Goal: Complete application form

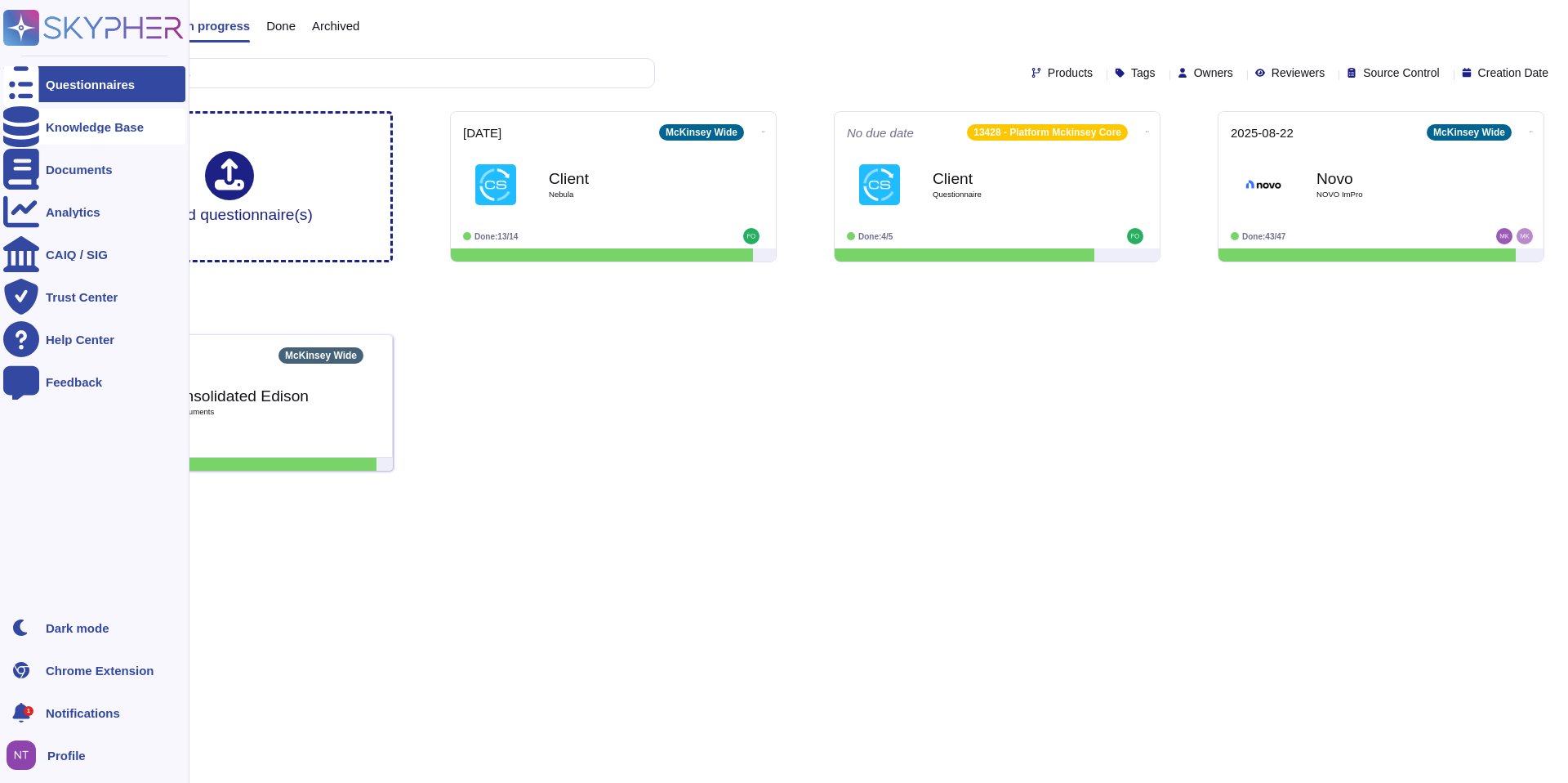
click at [11, 129] on icon at bounding box center [21, 126] width 36 height 41
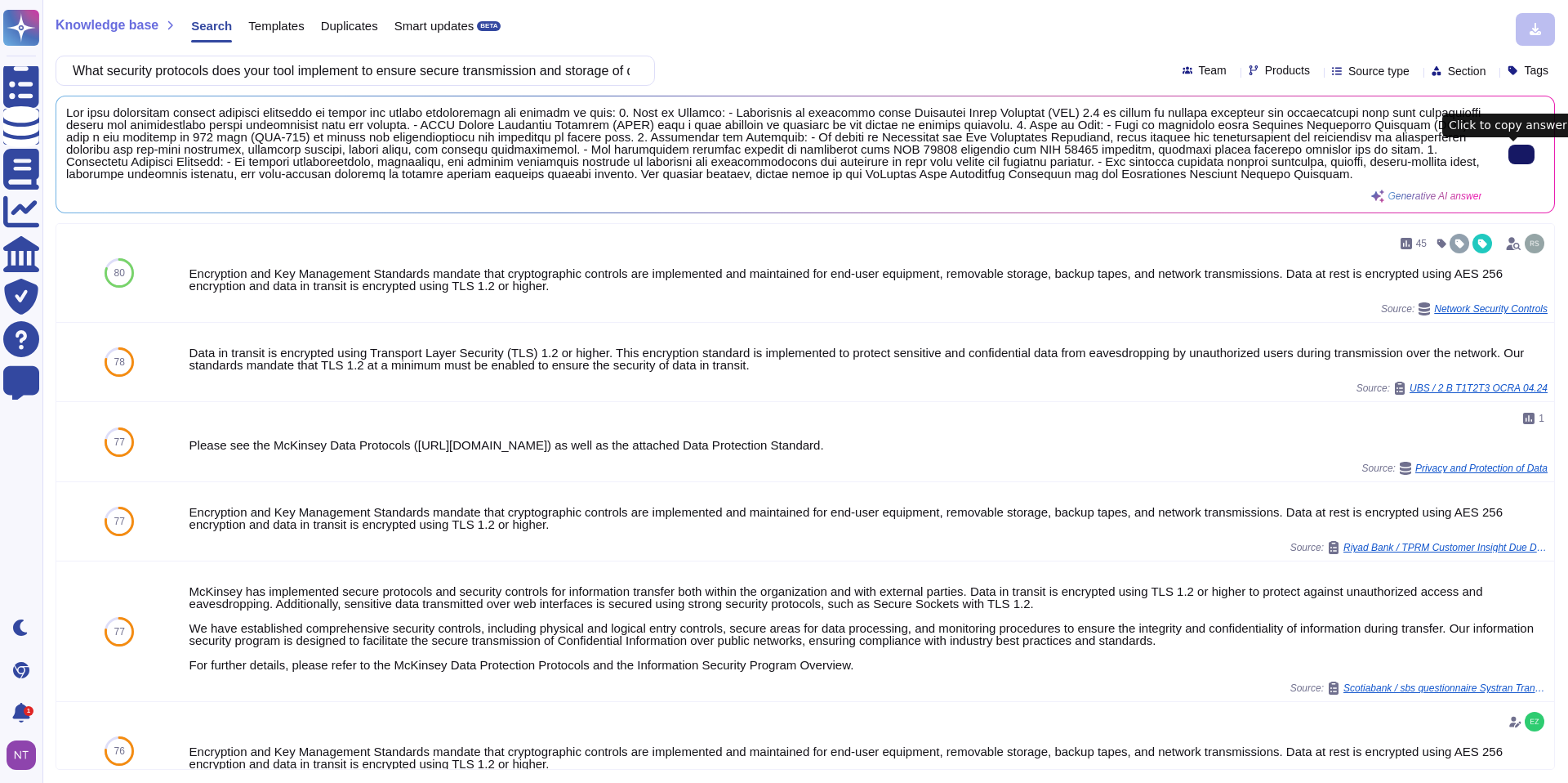
click at [1521, 155] on icon at bounding box center [1521, 155] width 0 height 0
click at [550, 74] on input "What security protocols does your tool implement to ensure secure transmission …" at bounding box center [351, 71] width 573 height 29
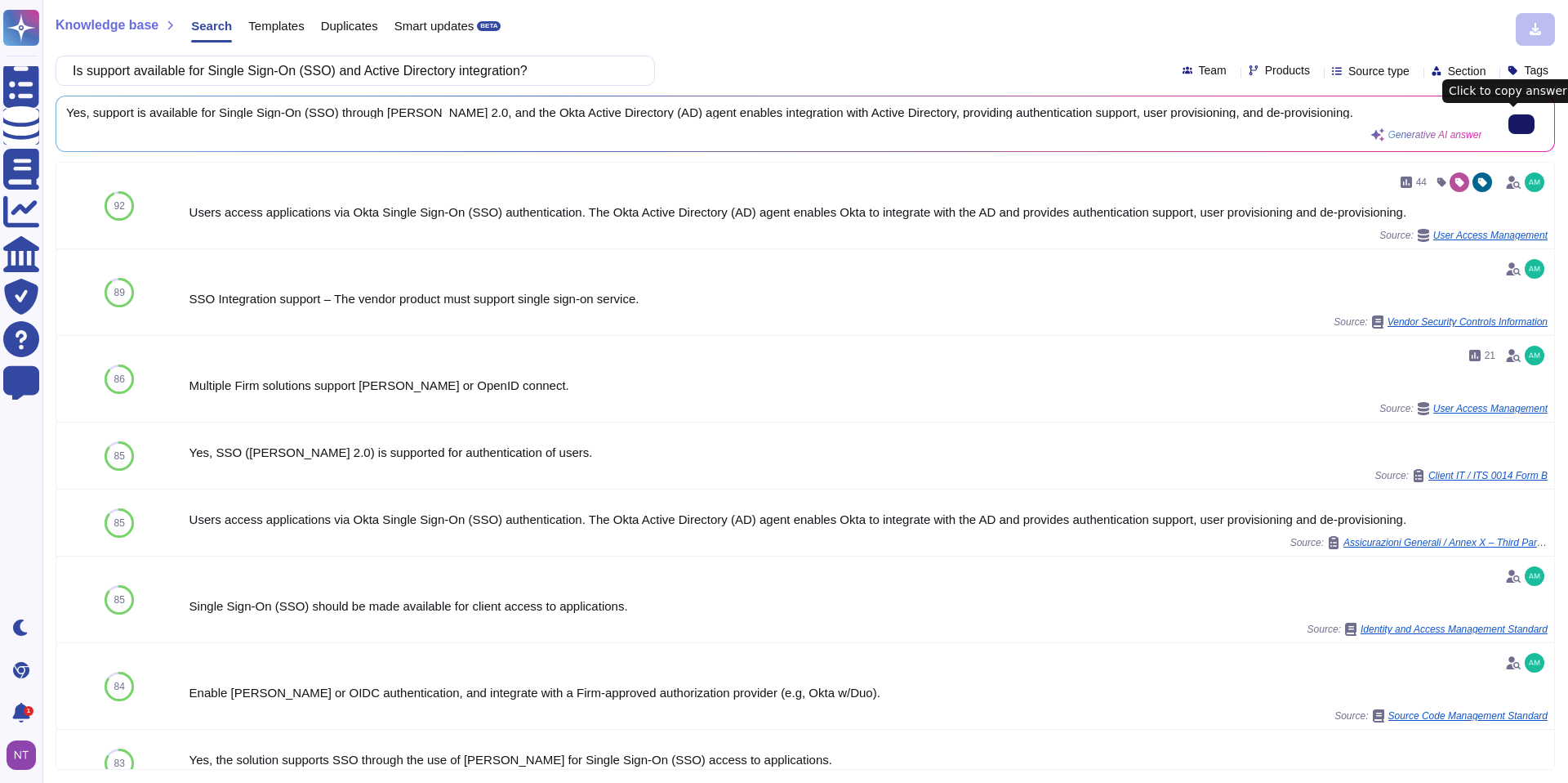
click at [1521, 124] on icon at bounding box center [1521, 124] width 0 height 0
click at [562, 69] on input "Is support available for Single Sign-On (SSO) and Active Directory integration?" at bounding box center [351, 71] width 573 height 29
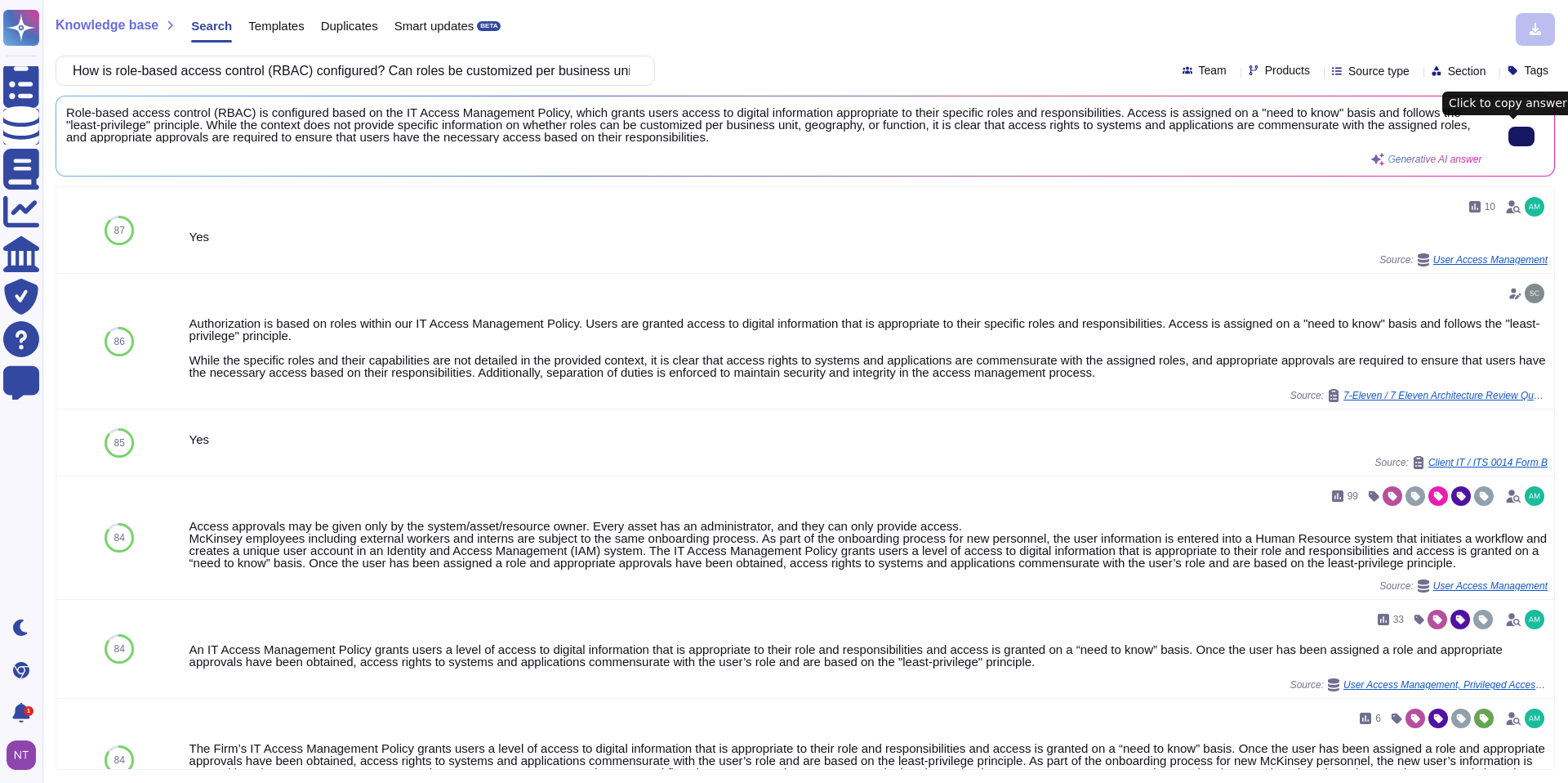
click at [485, 69] on input "How is role-based access control (RBAC) configured? Can roles be customized per…" at bounding box center [351, 71] width 573 height 29
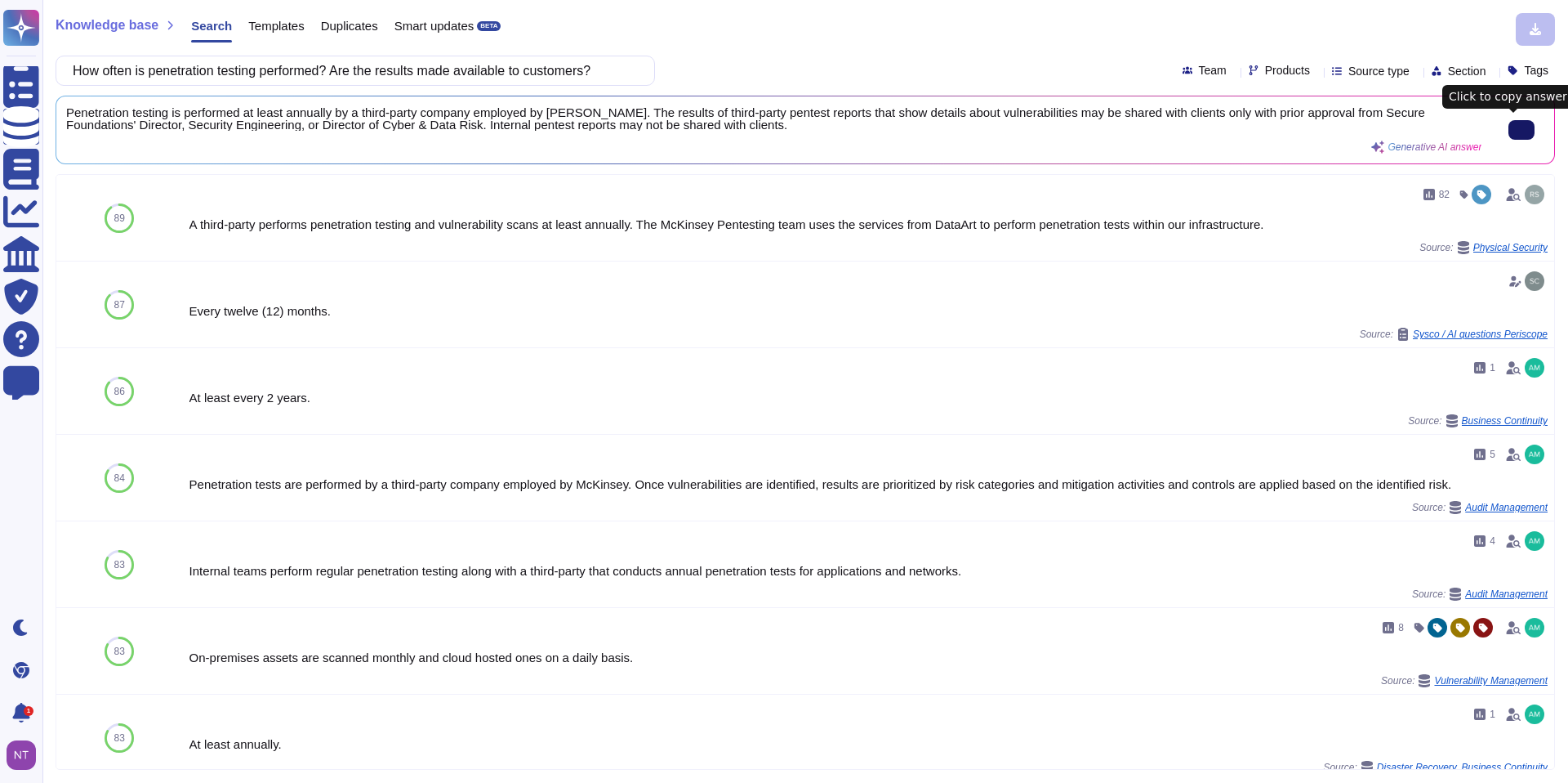
click at [1508, 134] on button at bounding box center [1520, 130] width 26 height 20
click at [560, 71] on input "How often is penetration testing performed? Are the results made available to c…" at bounding box center [351, 71] width 573 height 29
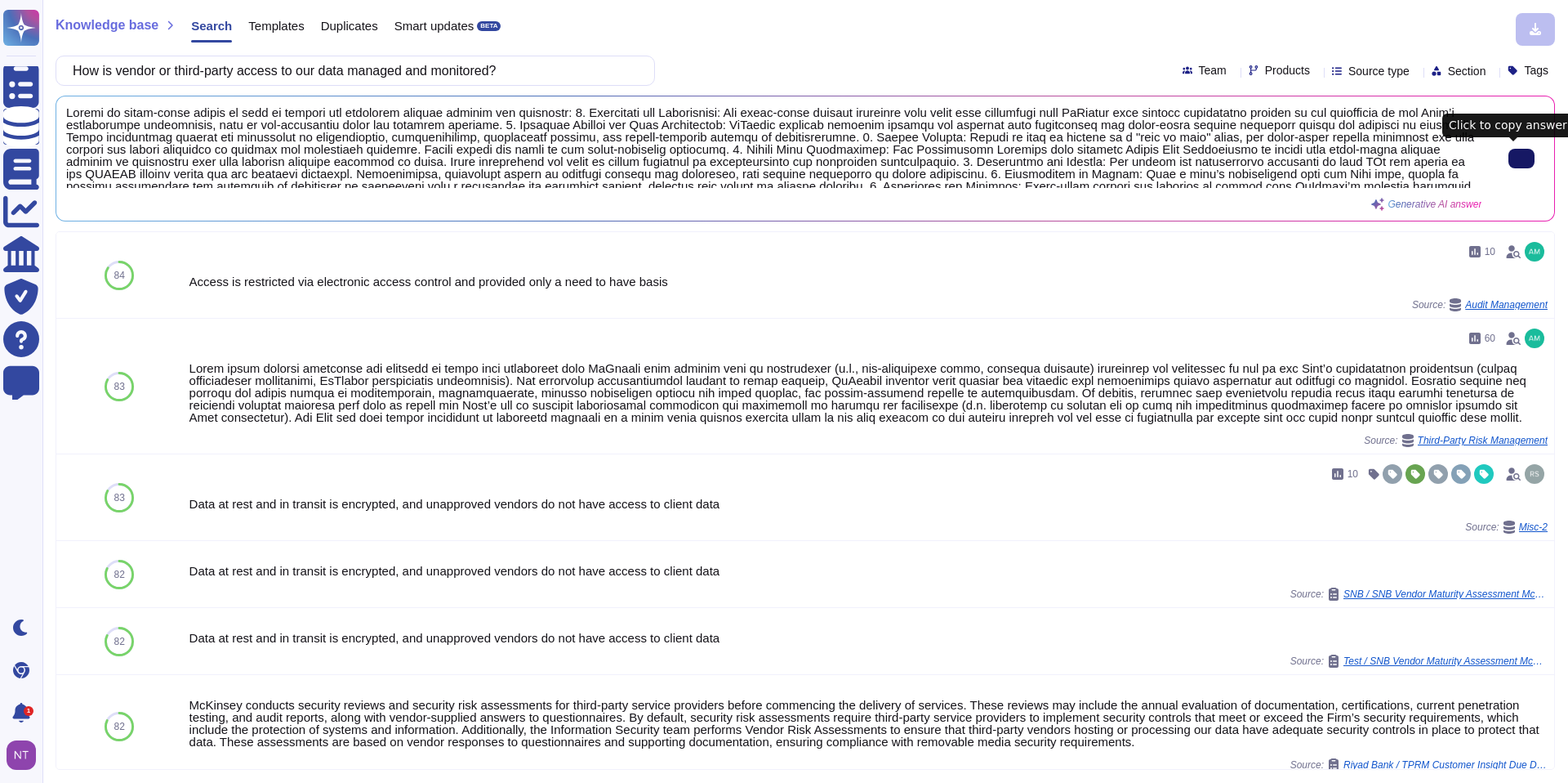
click at [1521, 158] on icon at bounding box center [1521, 158] width 0 height 0
click at [453, 69] on input "How is vendor or third-party access to our data managed and monitored?" at bounding box center [351, 71] width 573 height 29
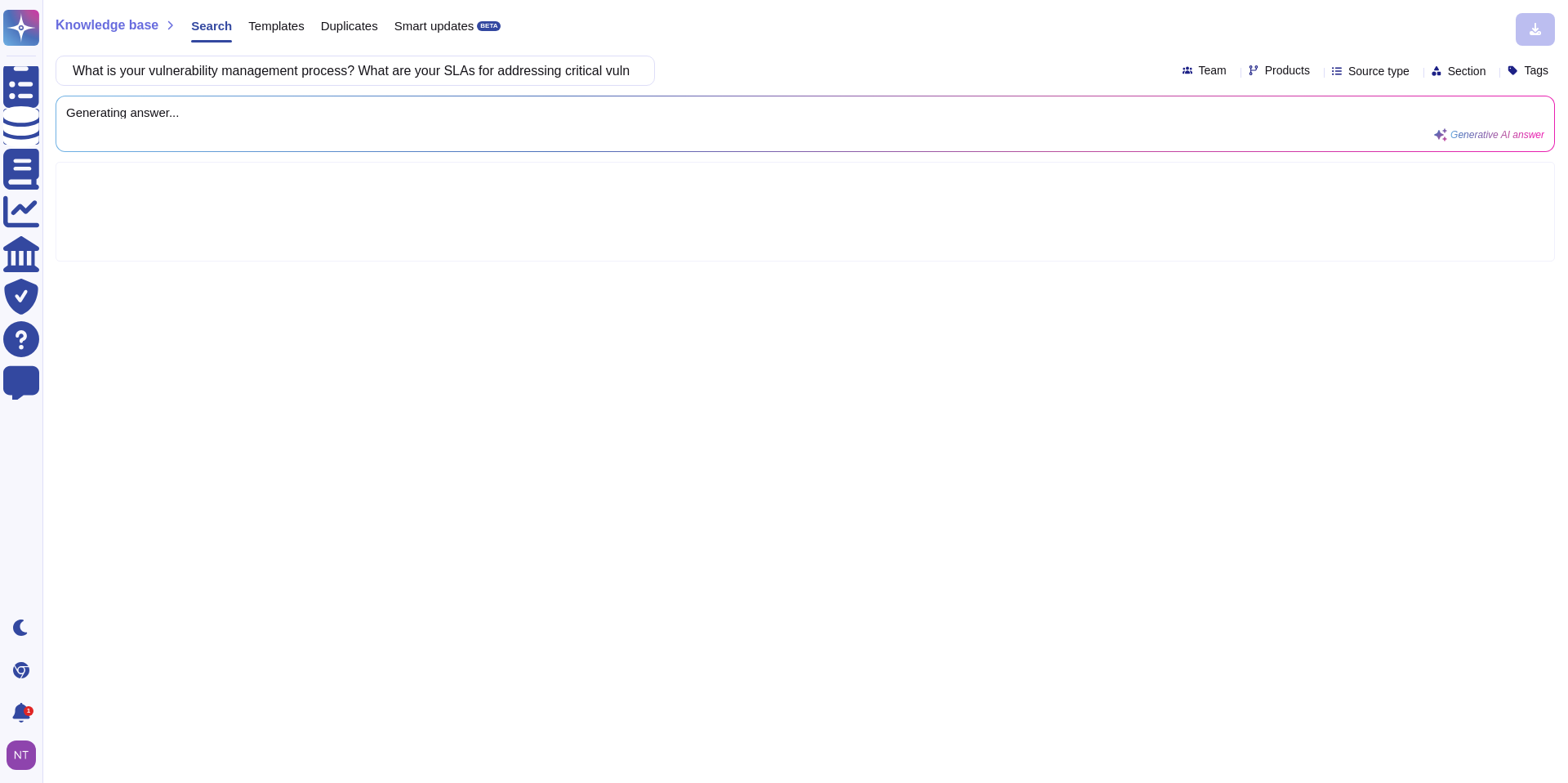
scroll to position [0, 88]
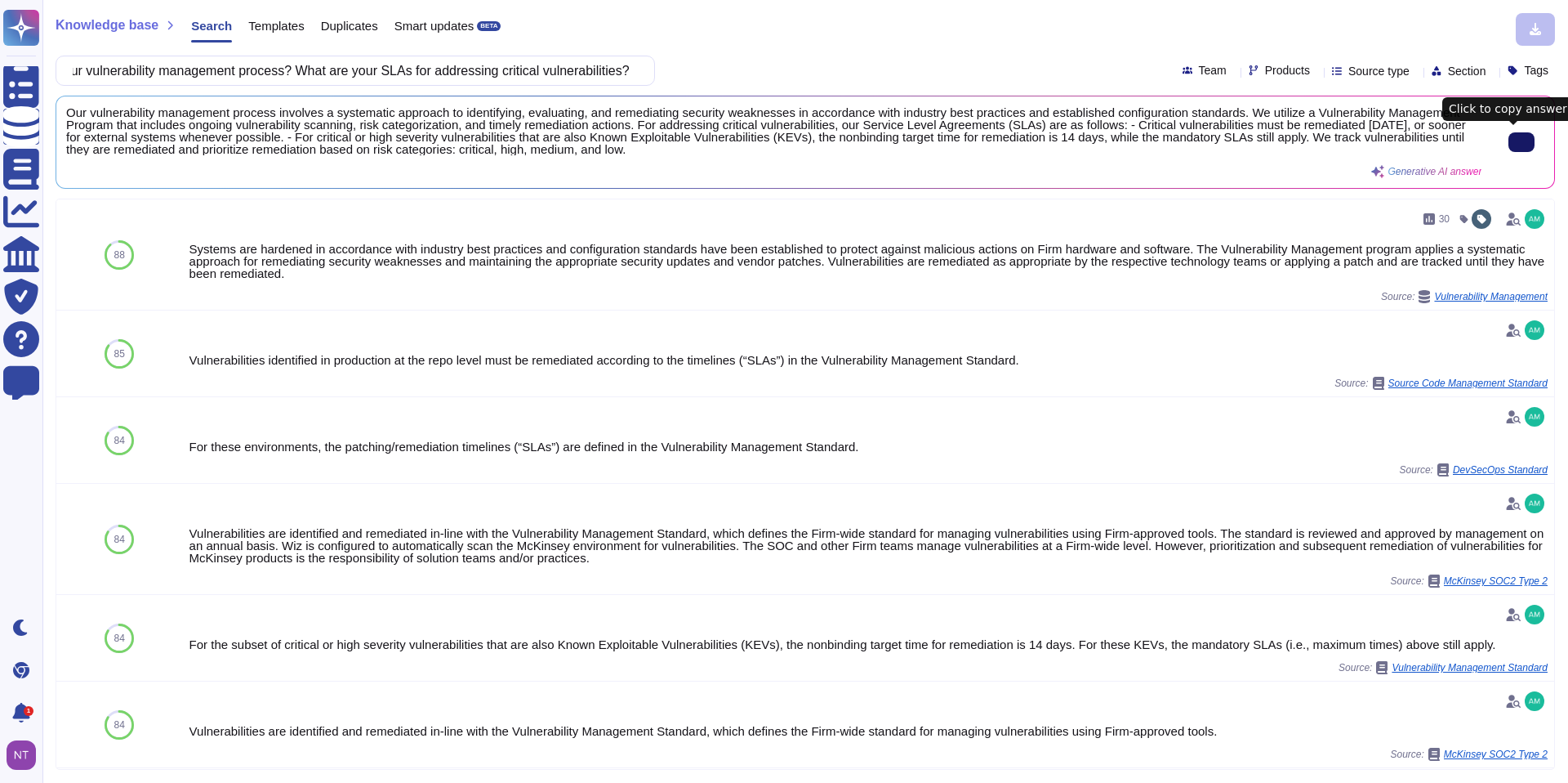
click at [1508, 144] on button at bounding box center [1520, 142] width 26 height 20
click at [564, 69] on input "What is your vulnerability management process? What are your SLAs for addressin…" at bounding box center [351, 71] width 573 height 29
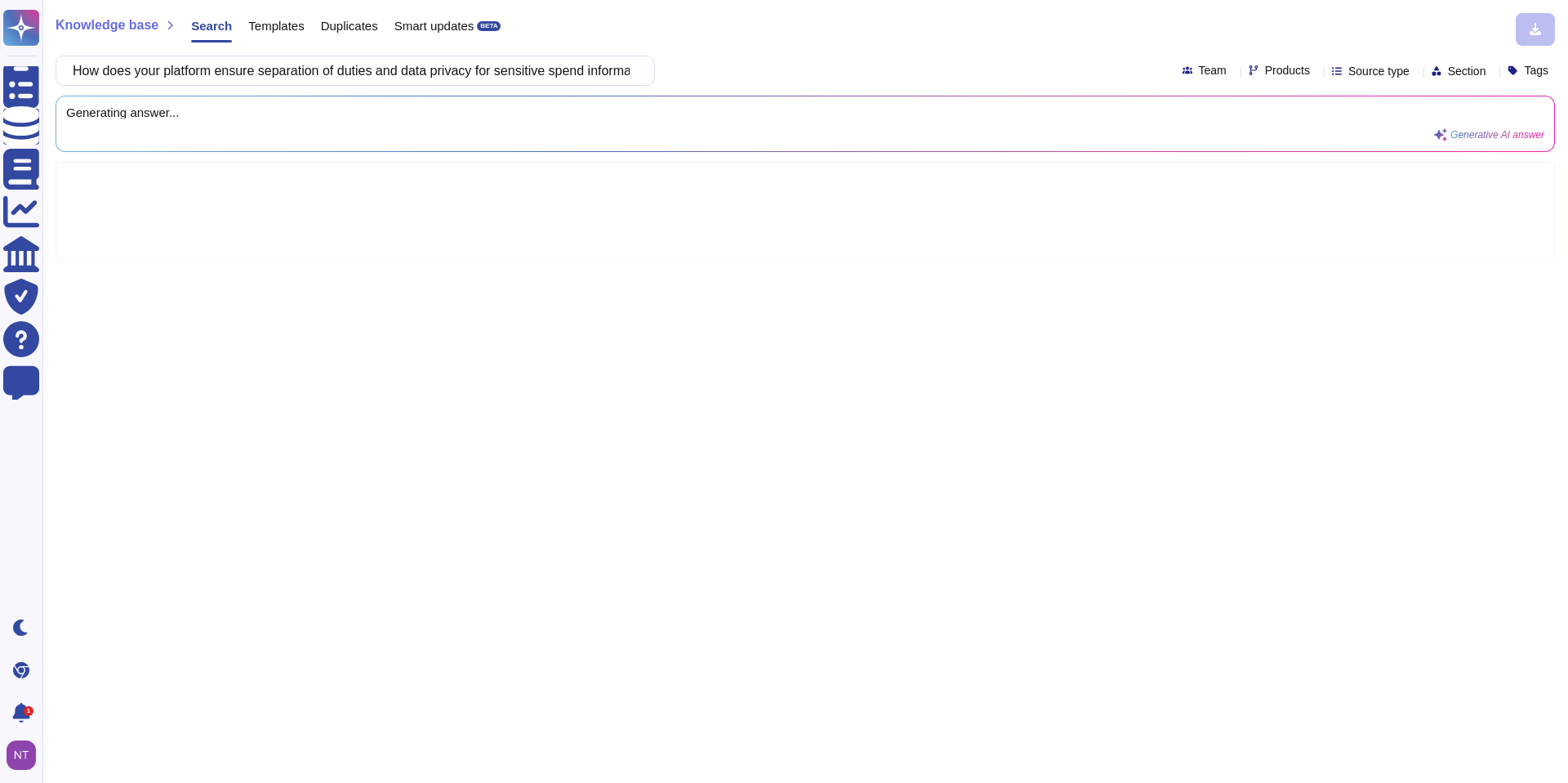
scroll to position [0, 58]
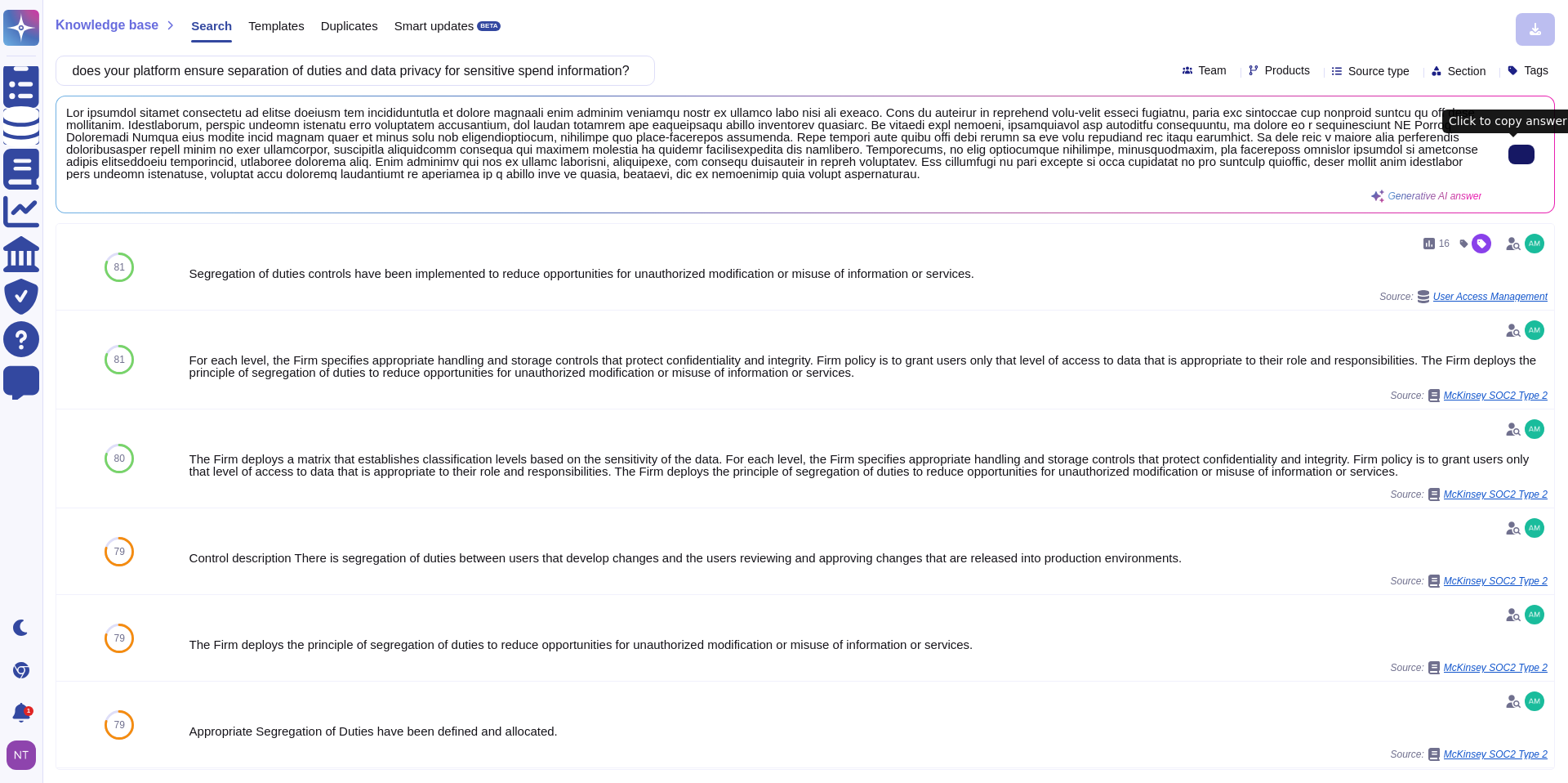
click at [520, 69] on input "How does your platform ensure separation of duties and data privacy for sensiti…" at bounding box center [351, 71] width 573 height 29
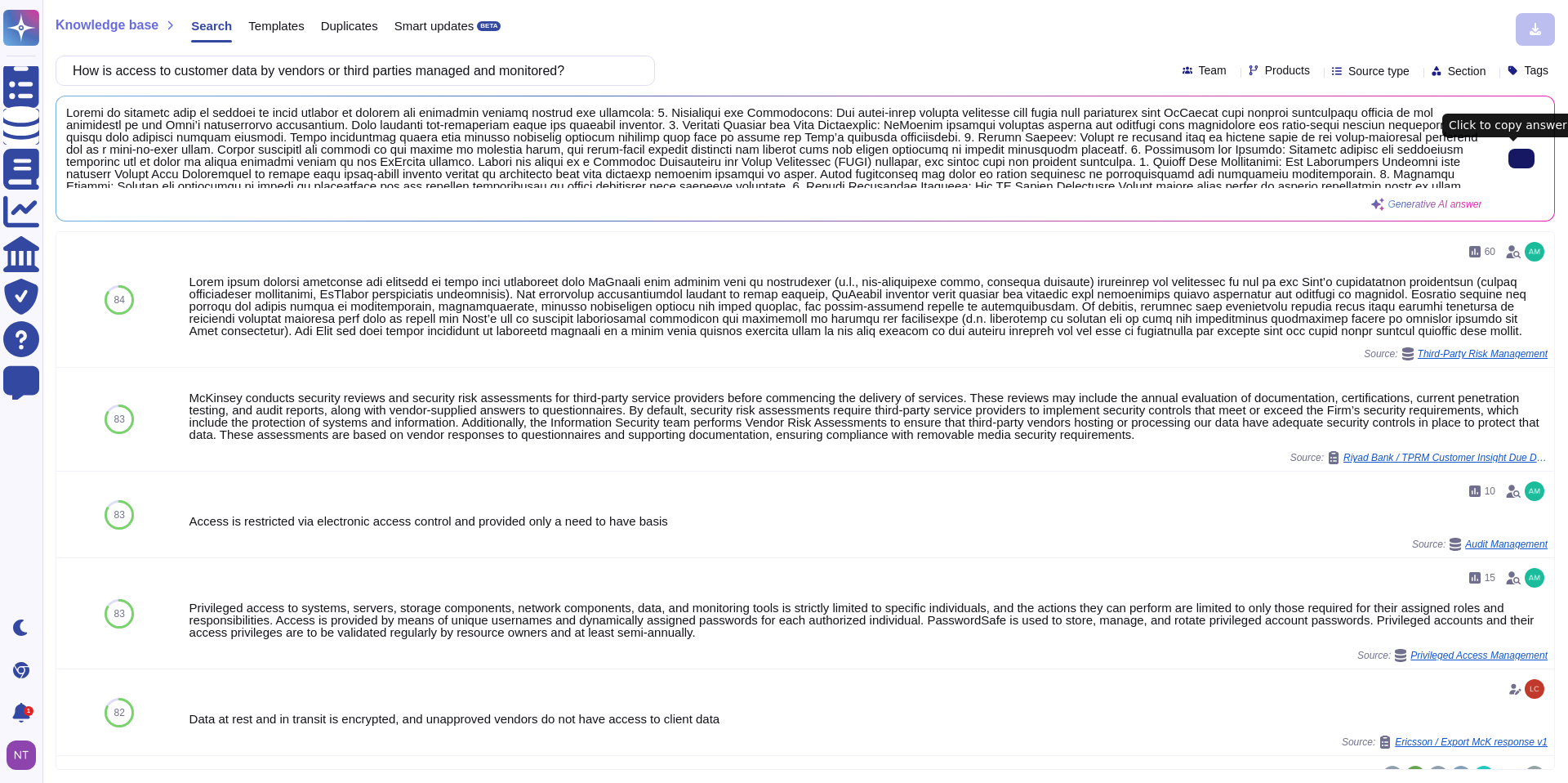
click at [1521, 158] on icon at bounding box center [1521, 158] width 0 height 0
